Goal: Task Accomplishment & Management: Complete application form

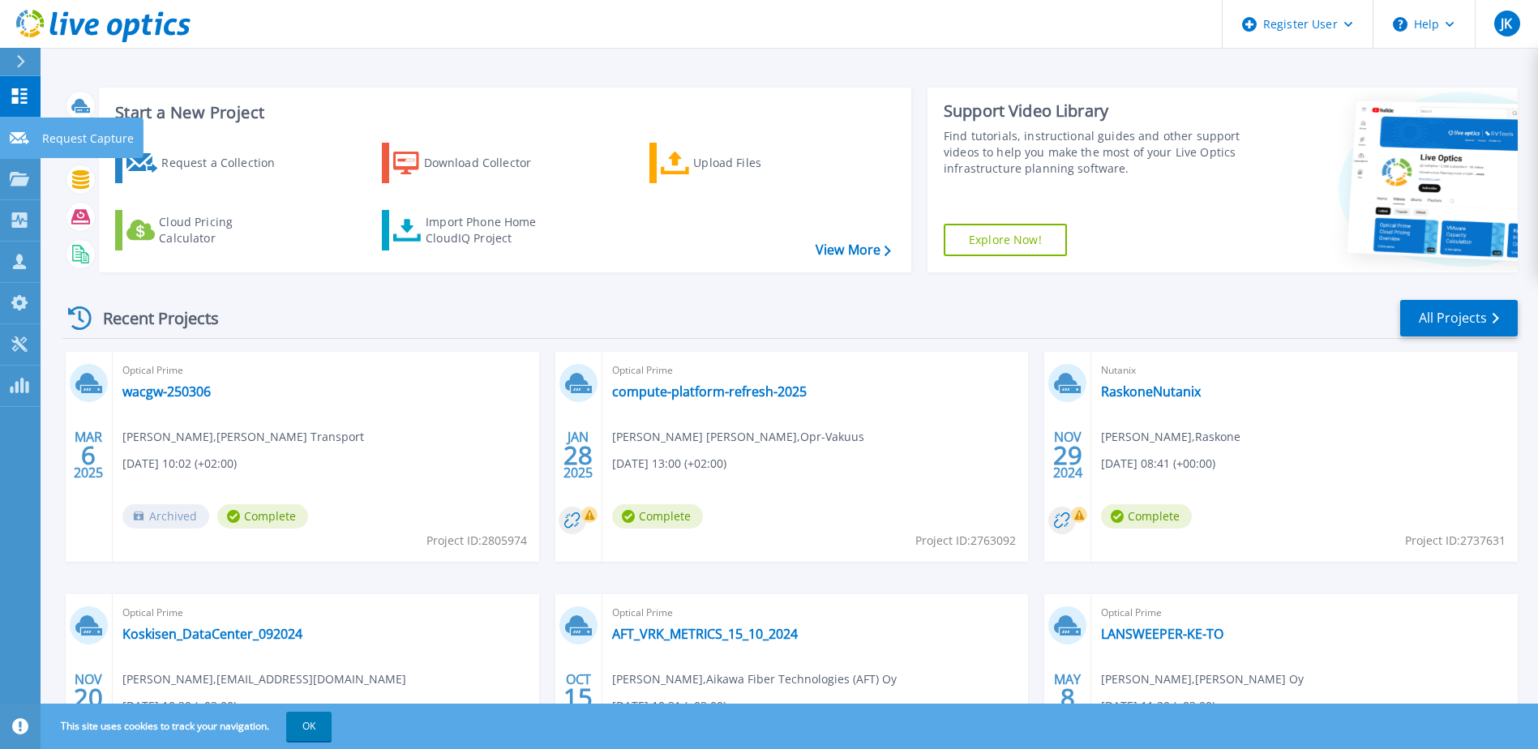
click at [13, 139] on icon at bounding box center [19, 138] width 19 height 12
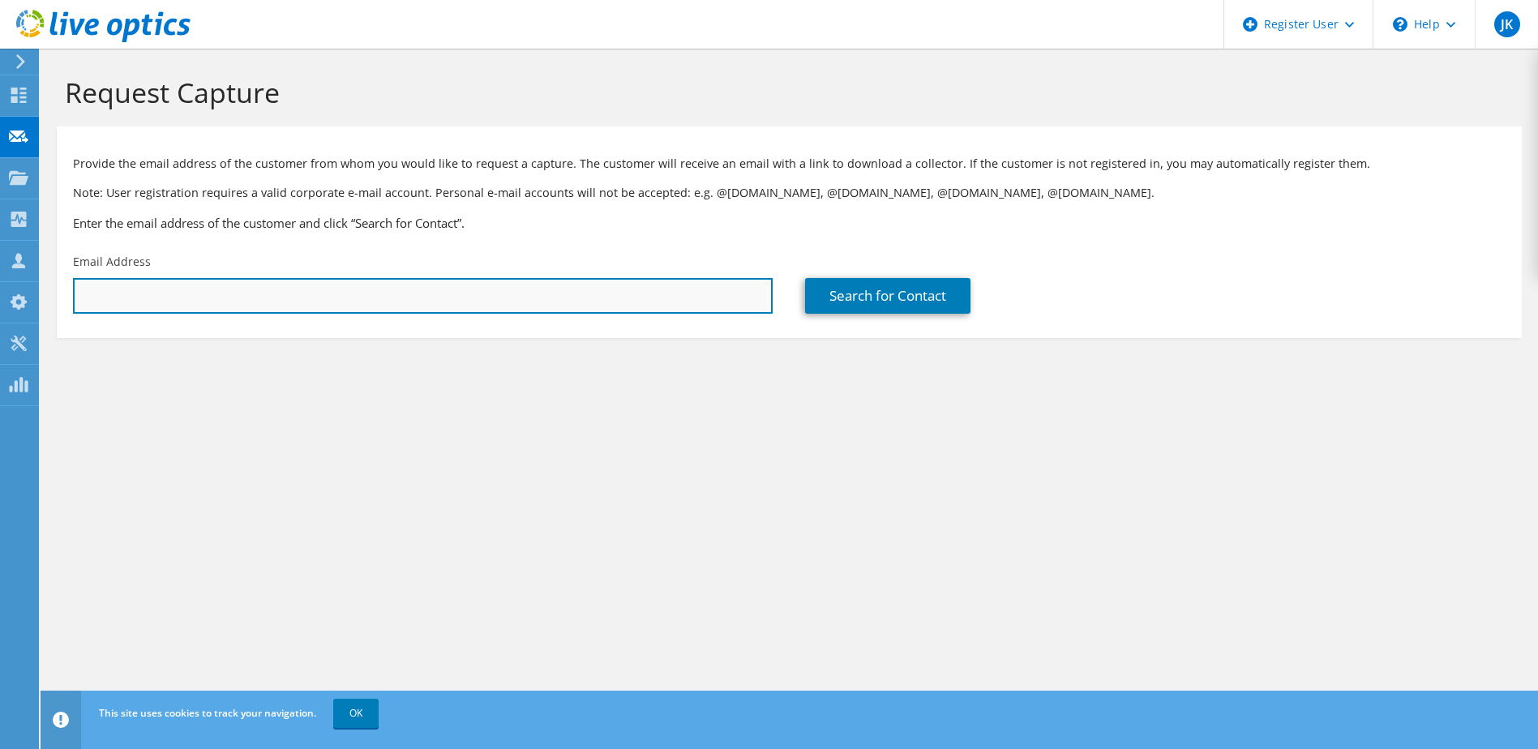
paste input "Harri Tuomela <harri.tuomela@koivuniemi.com>"
click at [333, 295] on input "text" at bounding box center [423, 296] width 700 height 36
click at [165, 307] on input "Harri Tuomela <harri.tuomela@koivuniemi.com" at bounding box center [423, 296] width 700 height 36
type input "harri.tuomela@koivuniemi.com"
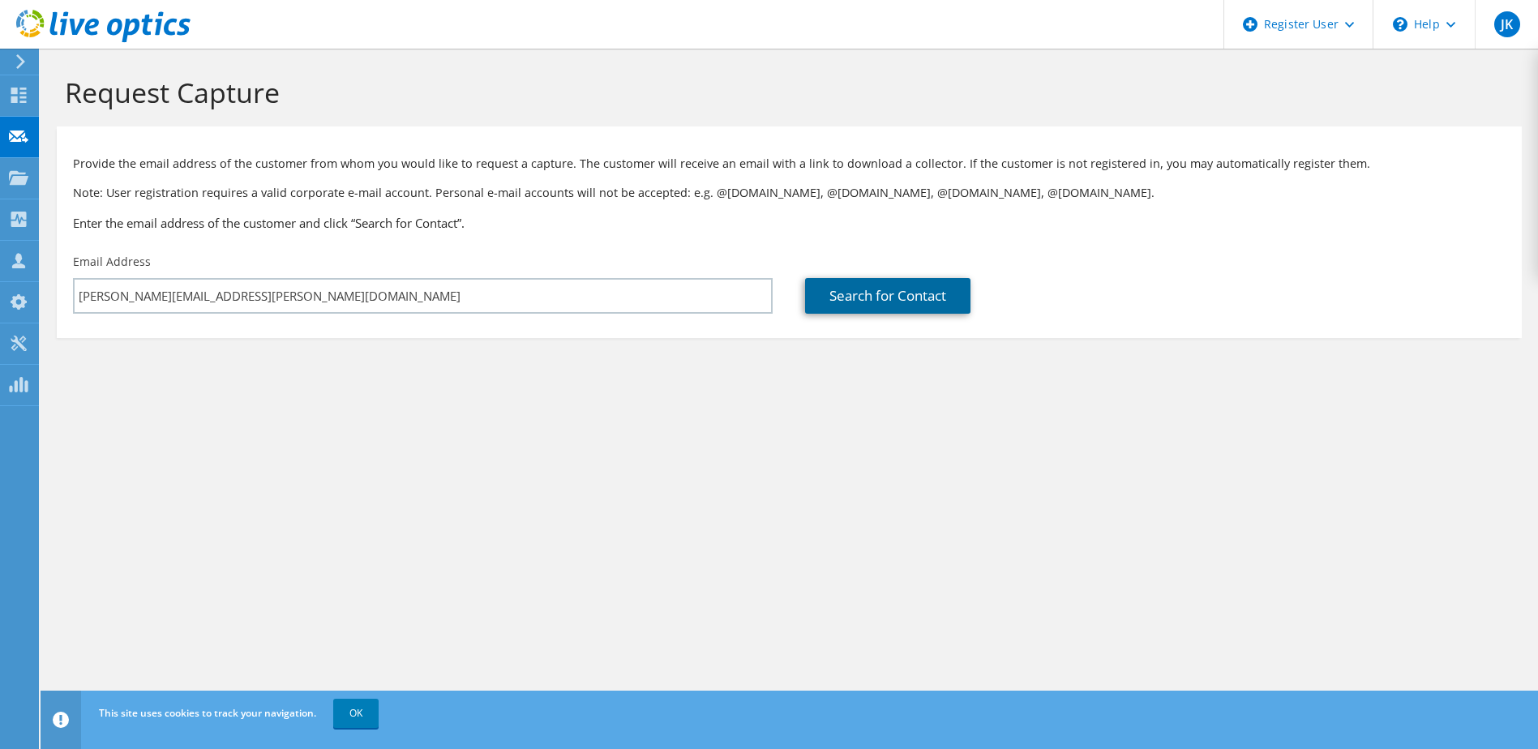
click at [864, 307] on link "Search for Contact" at bounding box center [887, 296] width 165 height 36
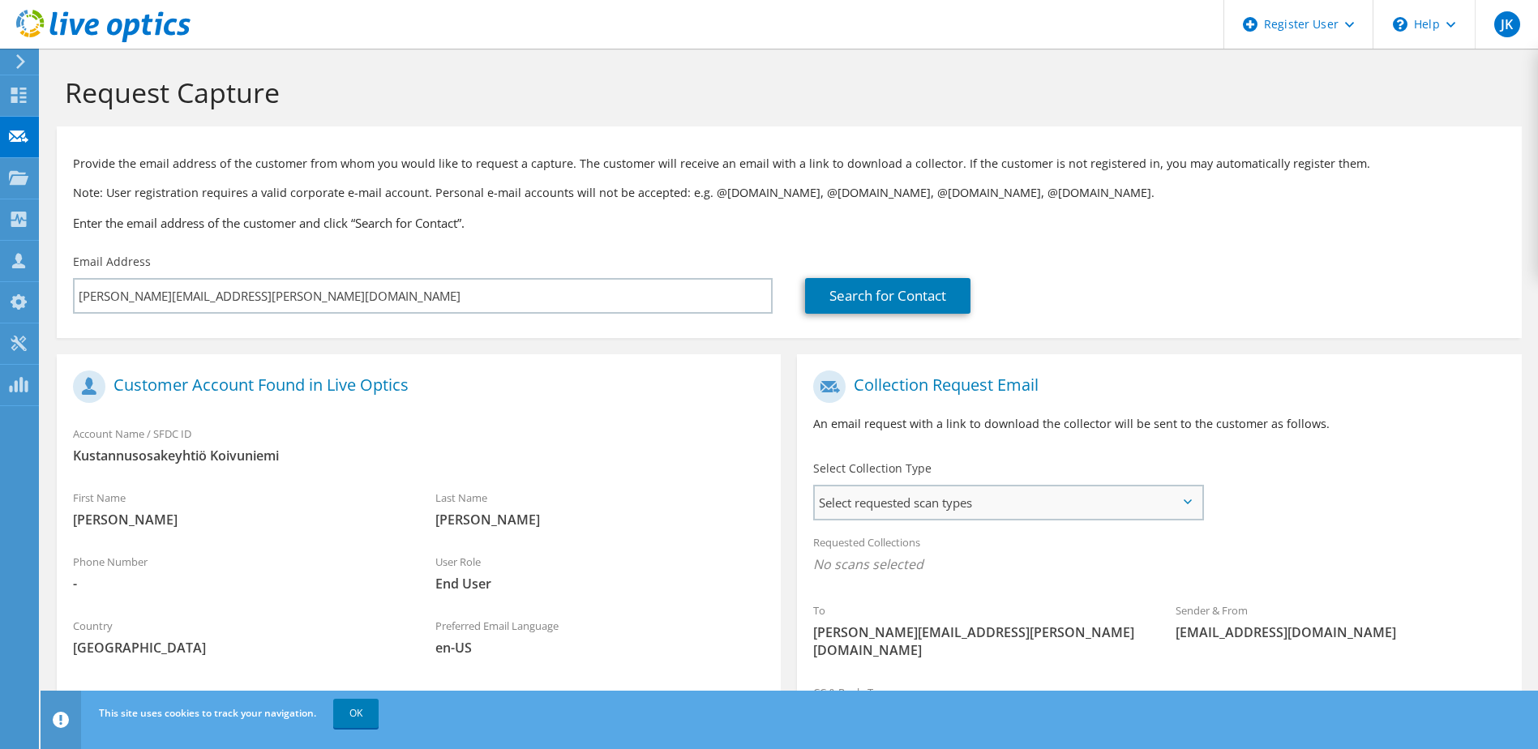
click at [1016, 489] on span "Select requested scan types" at bounding box center [1008, 503] width 386 height 32
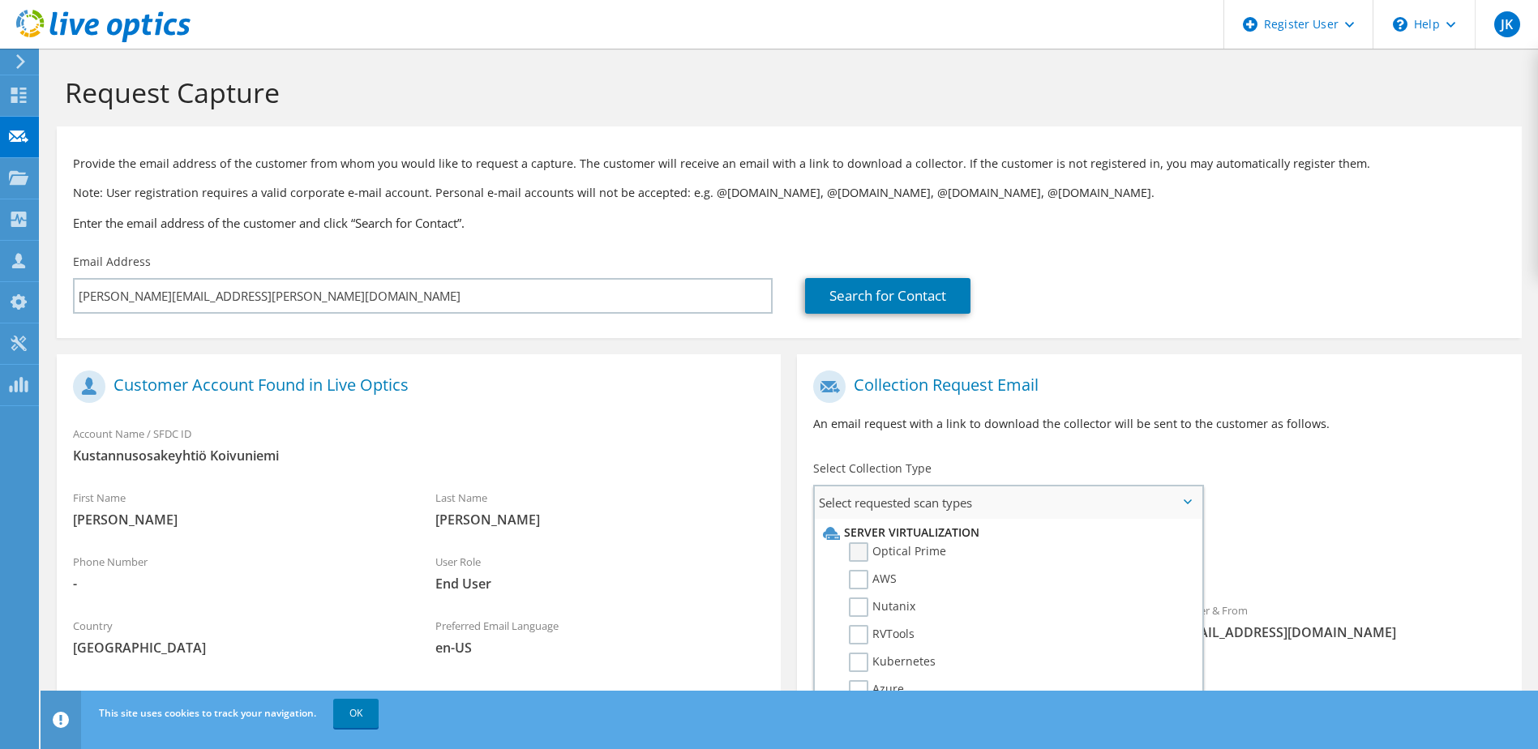
click at [916, 558] on label "Optical Prime" at bounding box center [897, 552] width 97 height 19
click at [0, 0] on input "Optical Prime" at bounding box center [0, 0] width 0 height 0
click at [1345, 533] on div "Requested Collections No scans selected Optical Prime" at bounding box center [1159, 557] width 724 height 65
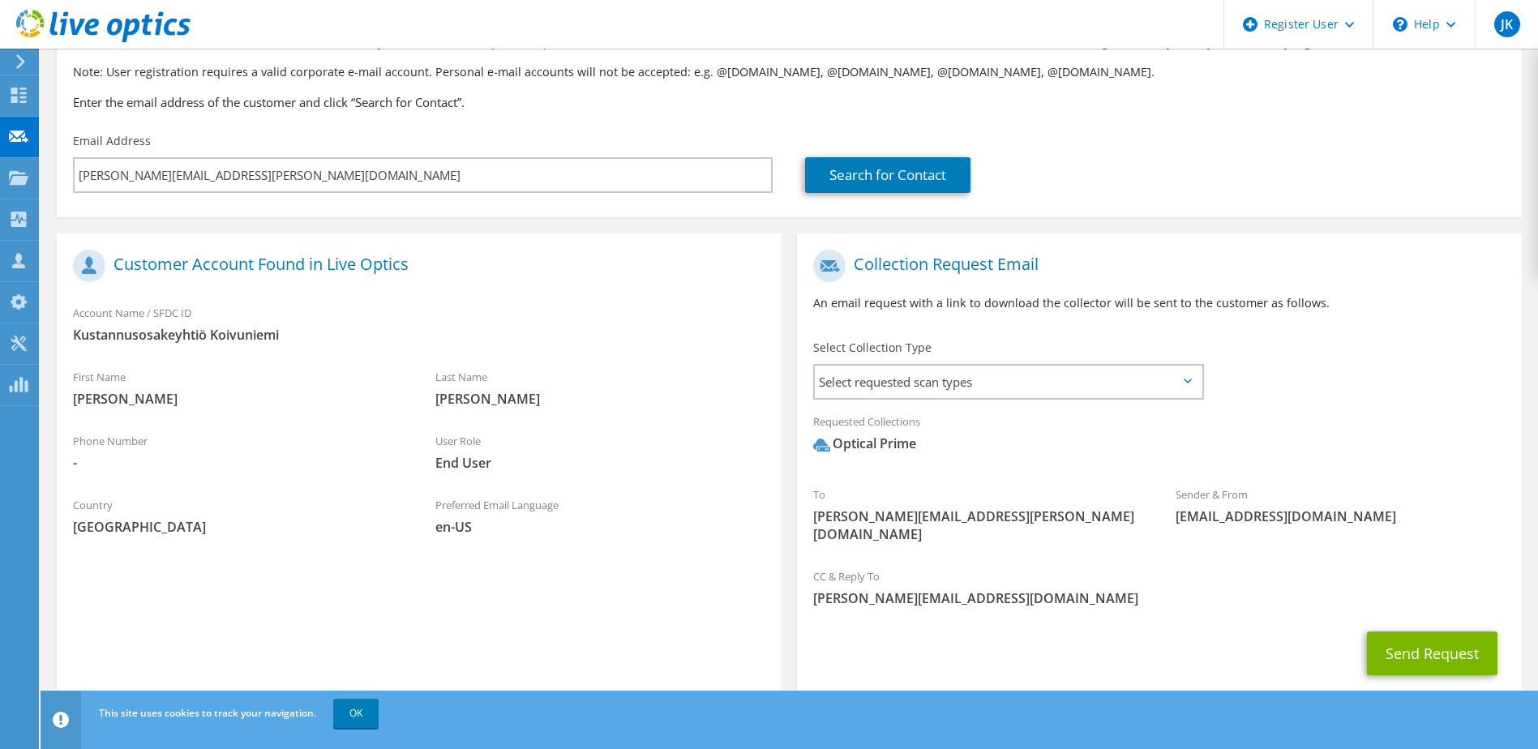
scroll to position [143, 0]
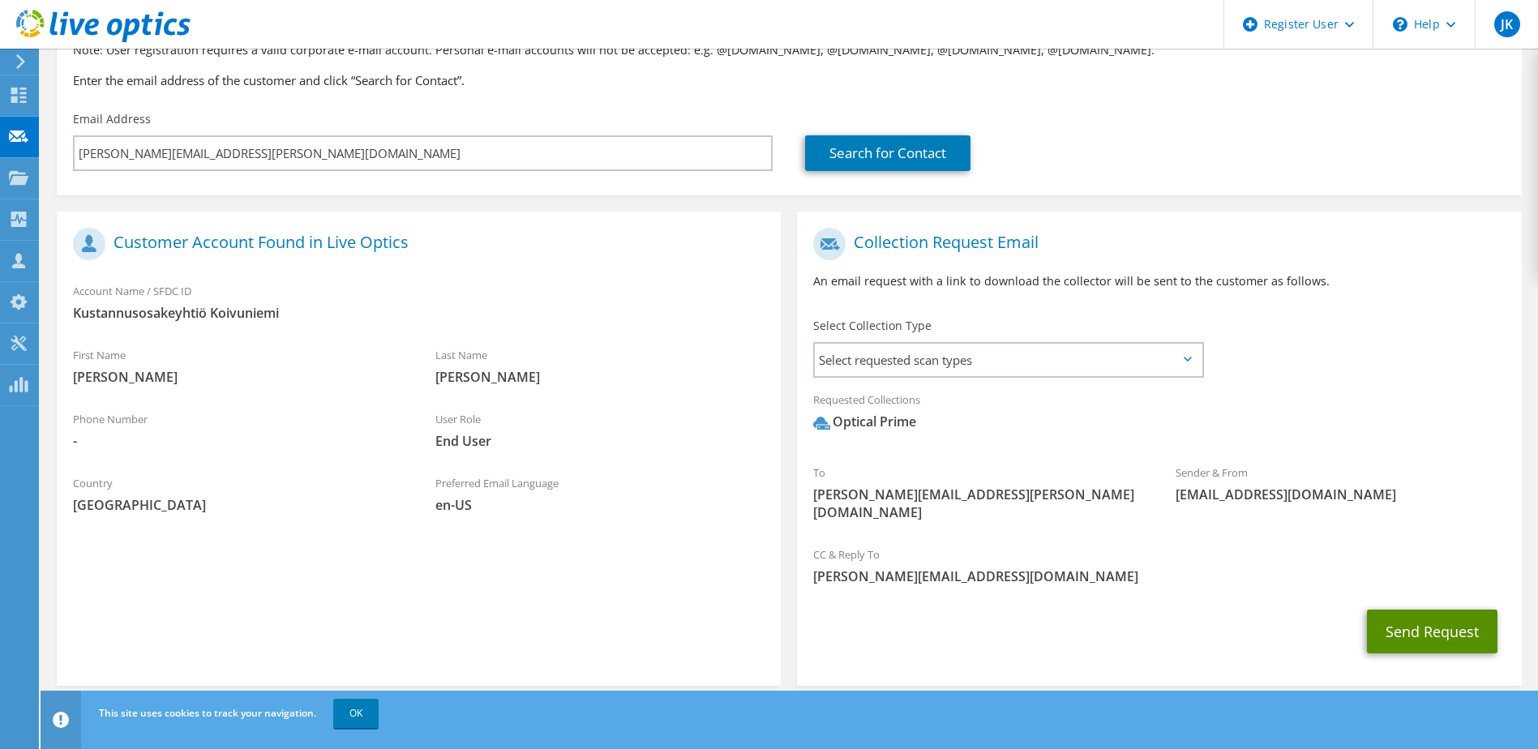
click at [1420, 613] on button "Send Request" at bounding box center [1432, 632] width 131 height 44
